Goal: Information Seeking & Learning: Learn about a topic

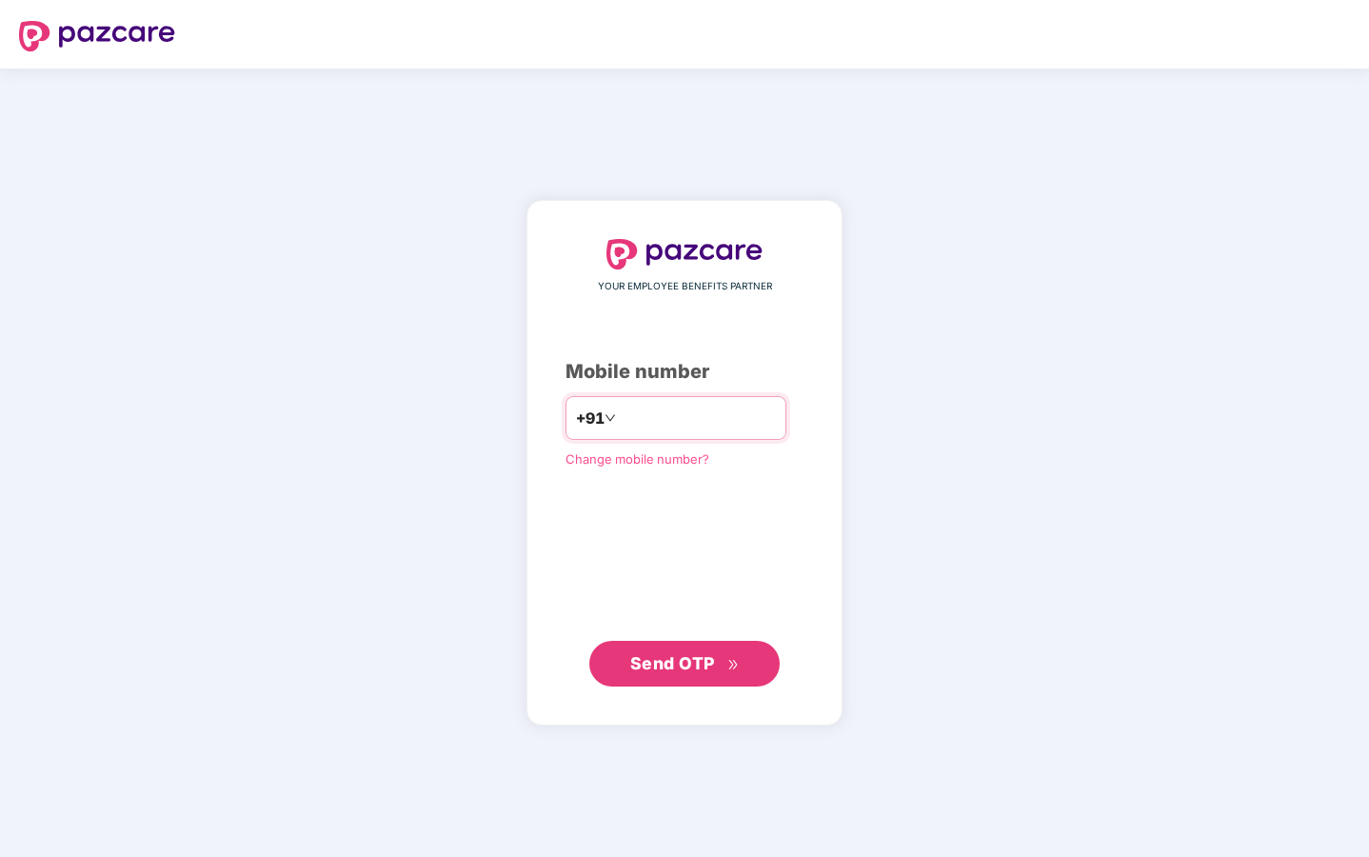
type input "**********"
click at [650, 663] on span "Send OTP" at bounding box center [672, 663] width 85 height 20
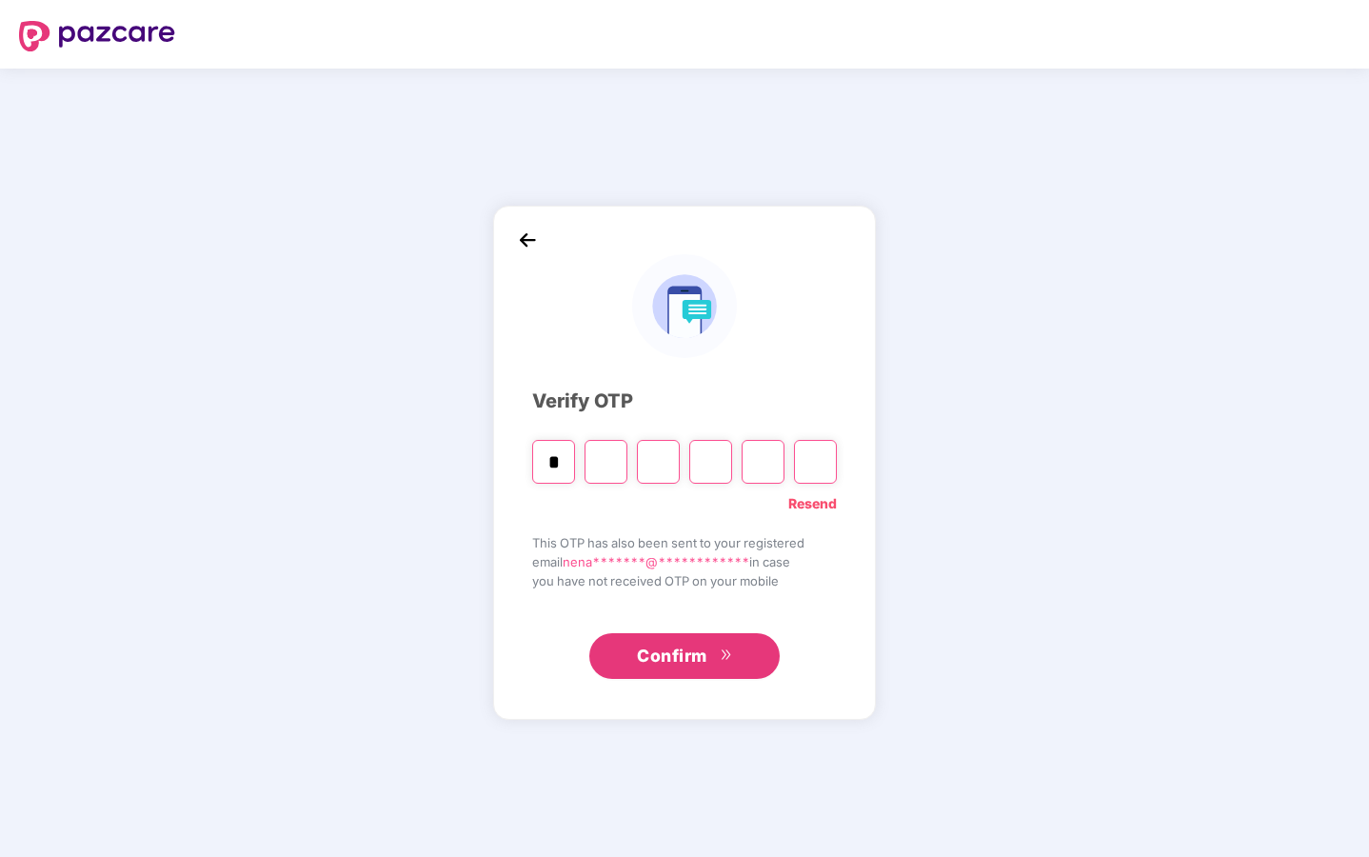
type input "*"
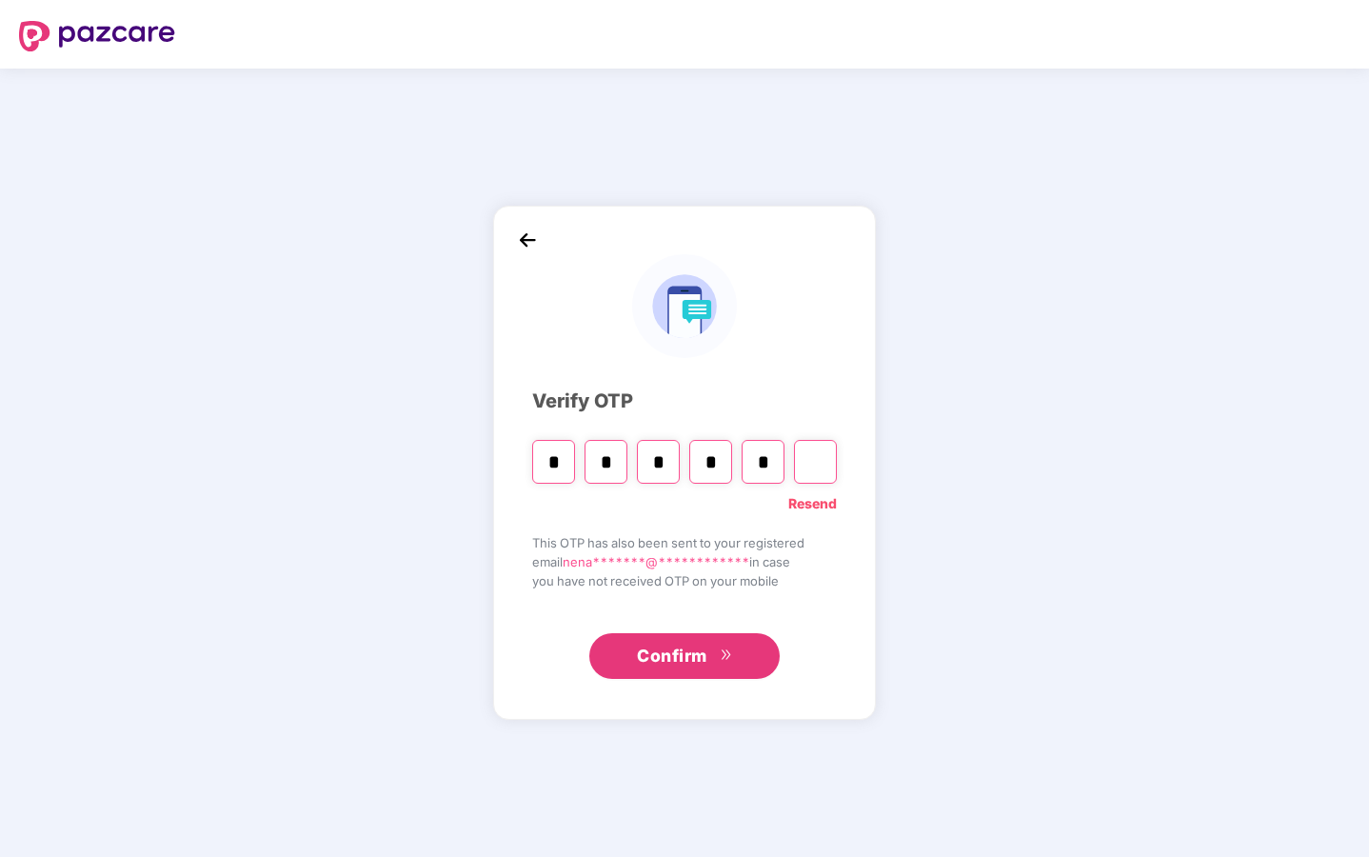
type input "*"
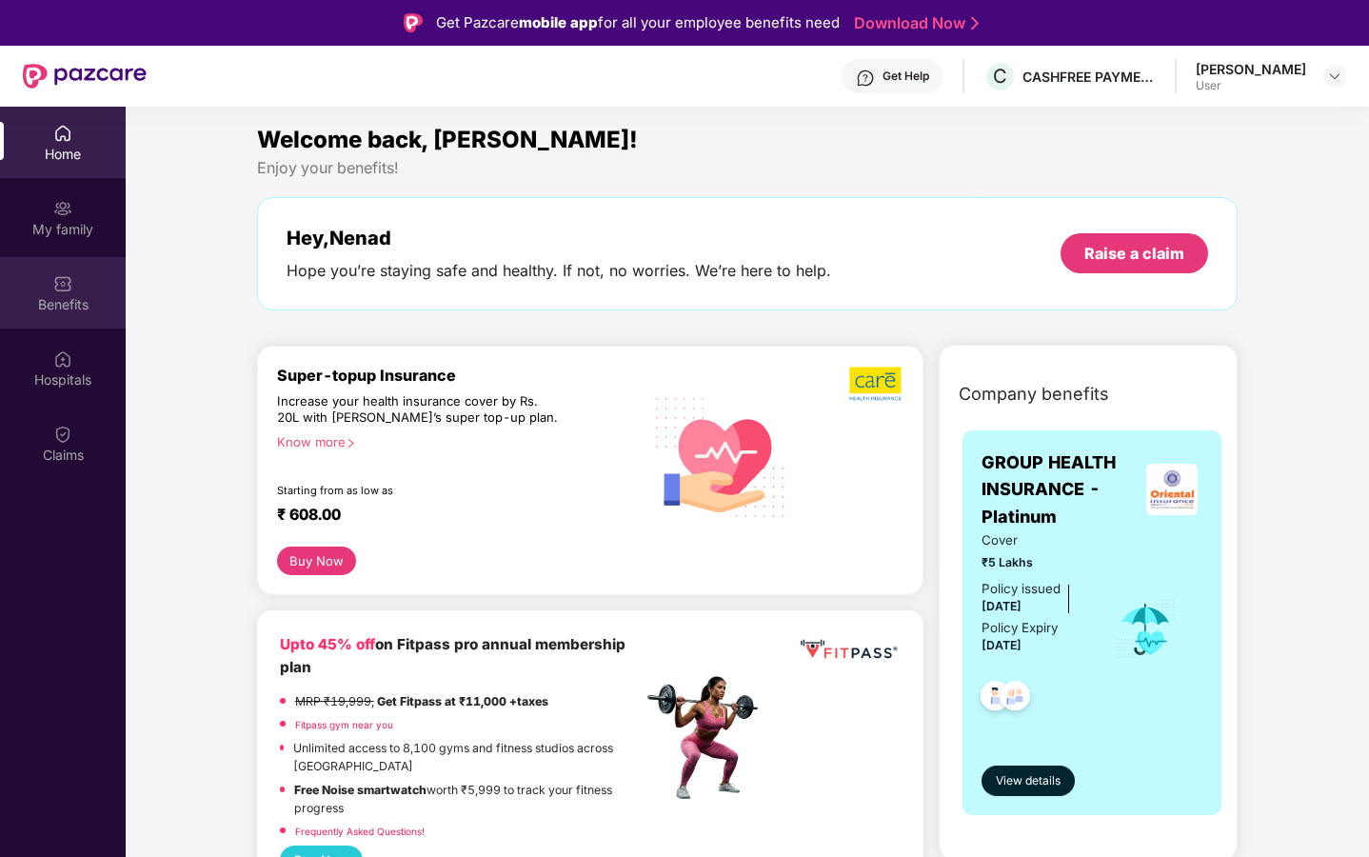
click at [38, 283] on div "Benefits" at bounding box center [63, 292] width 126 height 71
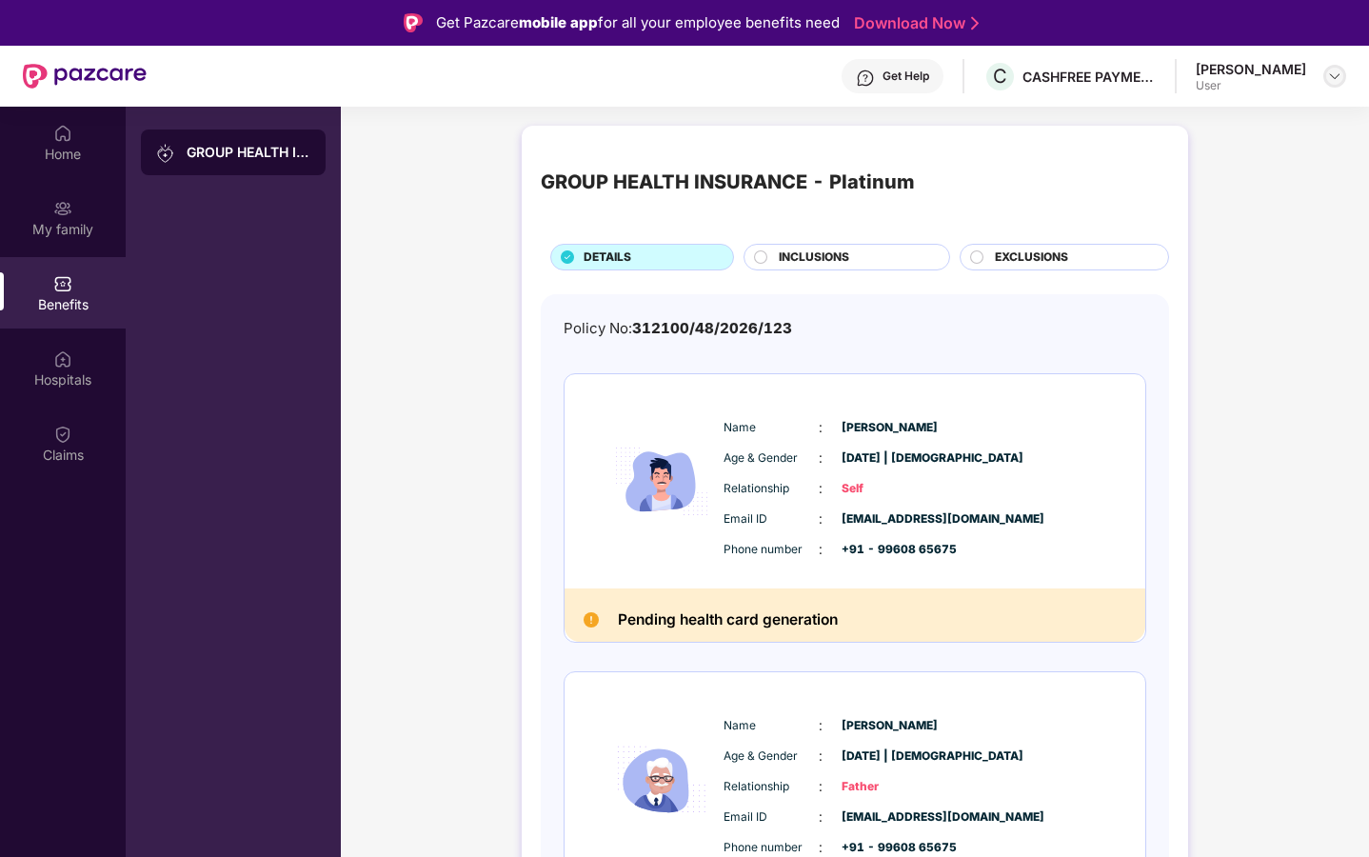
click at [1336, 74] on img at bounding box center [1334, 76] width 15 height 15
click at [1168, 183] on div "N" at bounding box center [1156, 181] width 38 height 33
click at [1211, 180] on div "GROUP HEALTH INSURANCE - Platinum DETAILS INCLUSIONS EXCLUSIONS Policy No: 3121…" at bounding box center [855, 736] width 1028 height 1241
click at [76, 407] on div "Claims" at bounding box center [63, 442] width 126 height 71
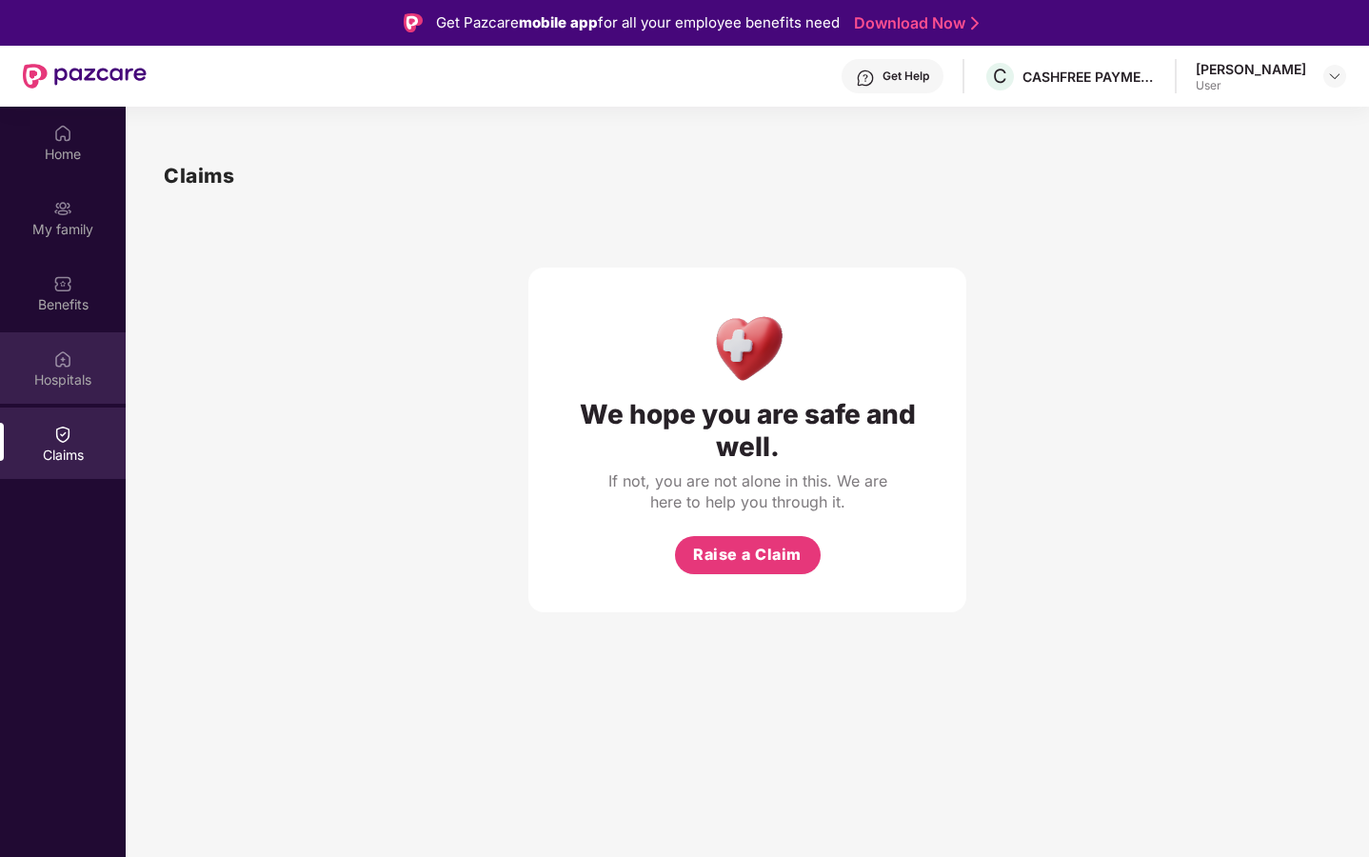
click at [54, 382] on div "Hospitals" at bounding box center [63, 379] width 126 height 19
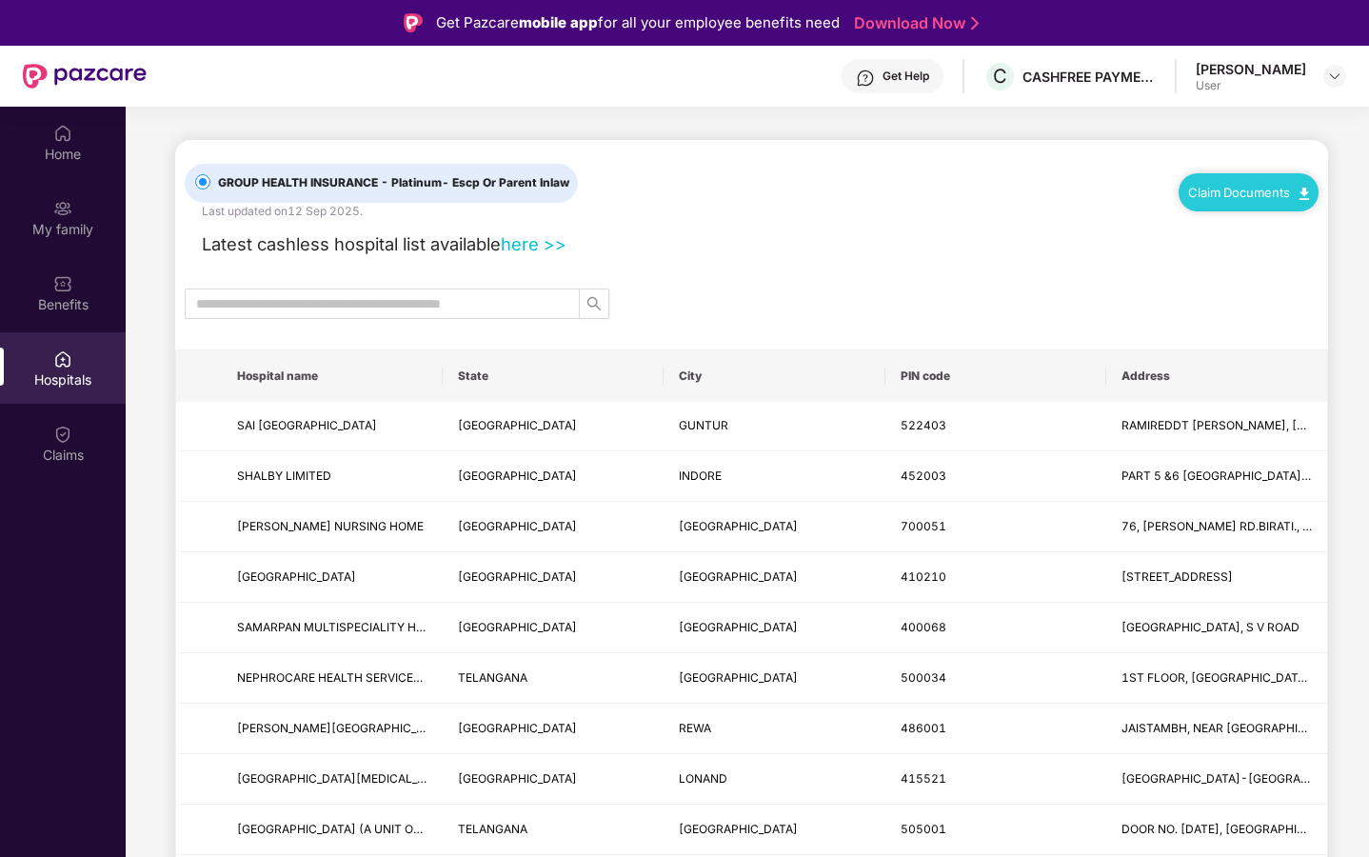
click at [54, 382] on div "Hospitals" at bounding box center [63, 379] width 126 height 19
click at [54, 321] on div "Benefits" at bounding box center [63, 292] width 126 height 71
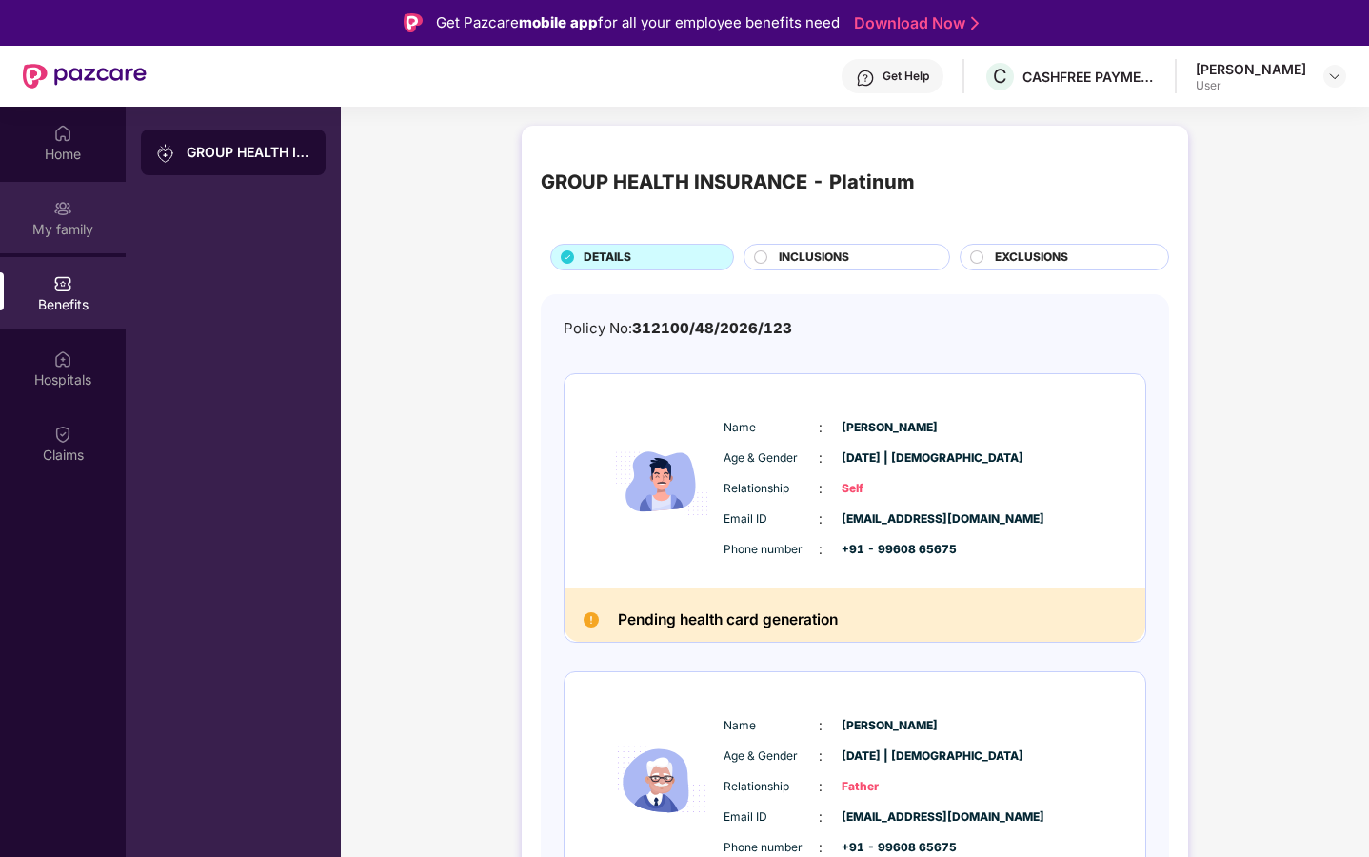
click at [61, 230] on div "My family" at bounding box center [63, 229] width 126 height 19
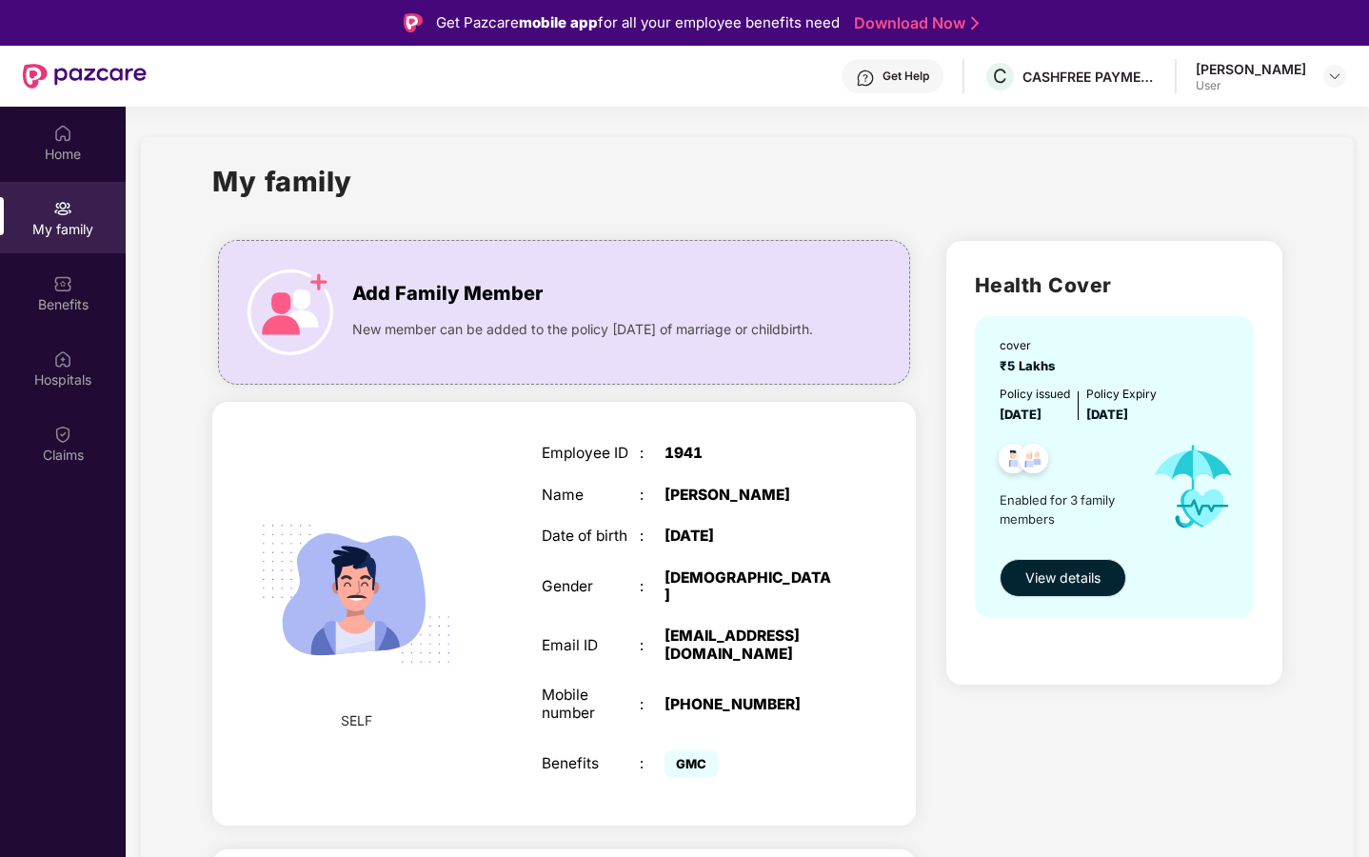
click at [1053, 572] on span "View details" at bounding box center [1062, 577] width 75 height 21
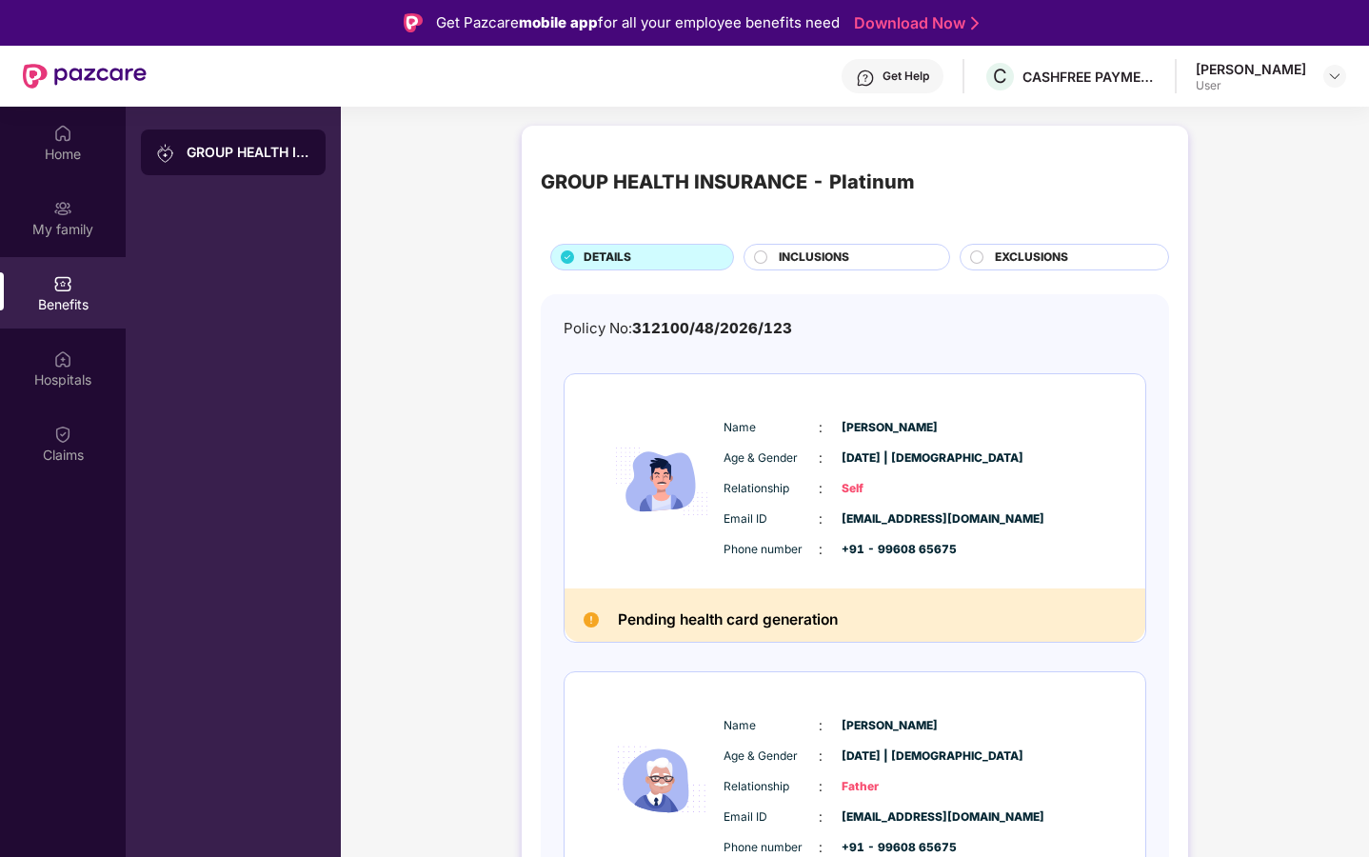
click at [833, 268] on div "INCLUSIONS" at bounding box center [854, 258] width 170 height 21
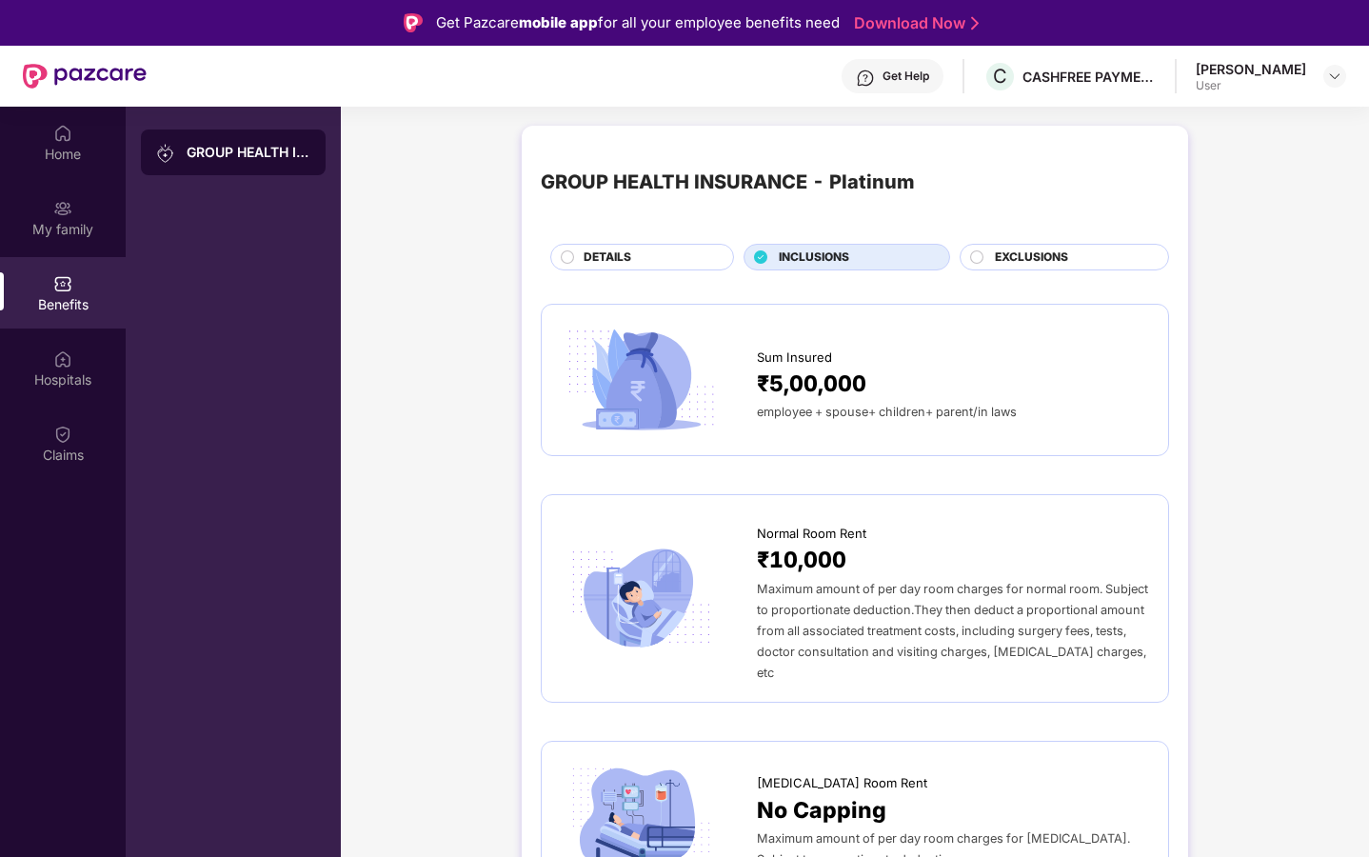
click at [644, 245] on div "DETAILS" at bounding box center [642, 257] width 184 height 27
